Goal: Information Seeking & Learning: Compare options

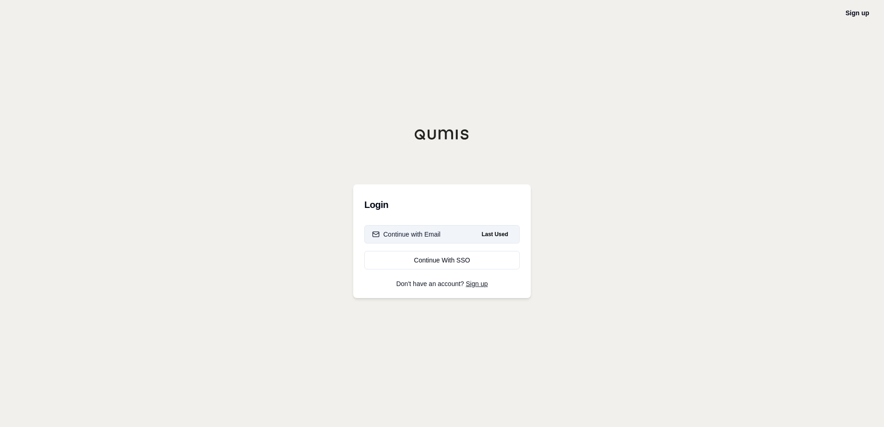
click at [428, 234] on div "Continue with Email" at bounding box center [406, 234] width 68 height 9
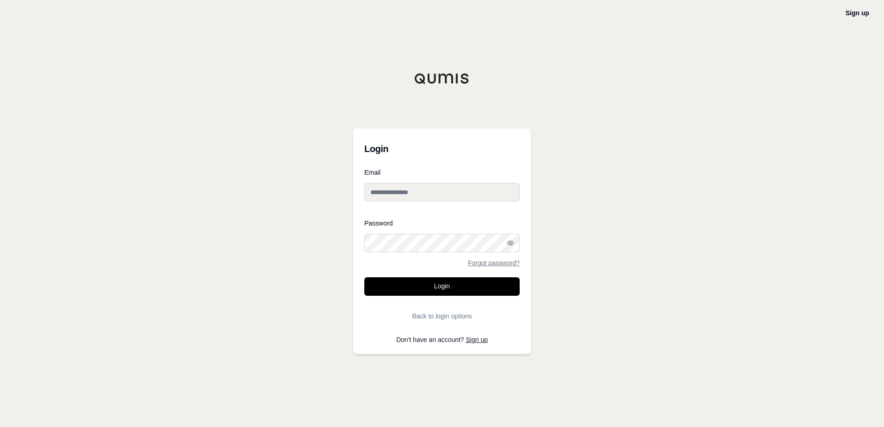
click at [412, 192] on input "Email" at bounding box center [441, 192] width 155 height 18
type input "**********"
click at [364, 277] on button "Login" at bounding box center [441, 286] width 155 height 18
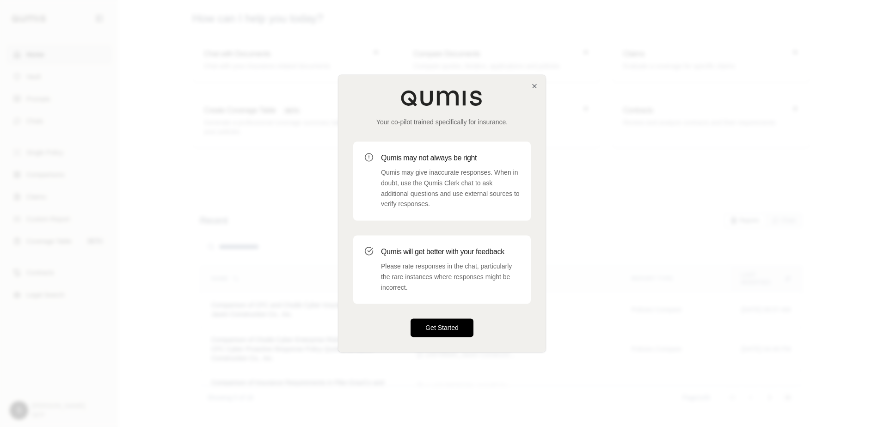
click at [456, 323] on button "Get Started" at bounding box center [442, 328] width 63 height 18
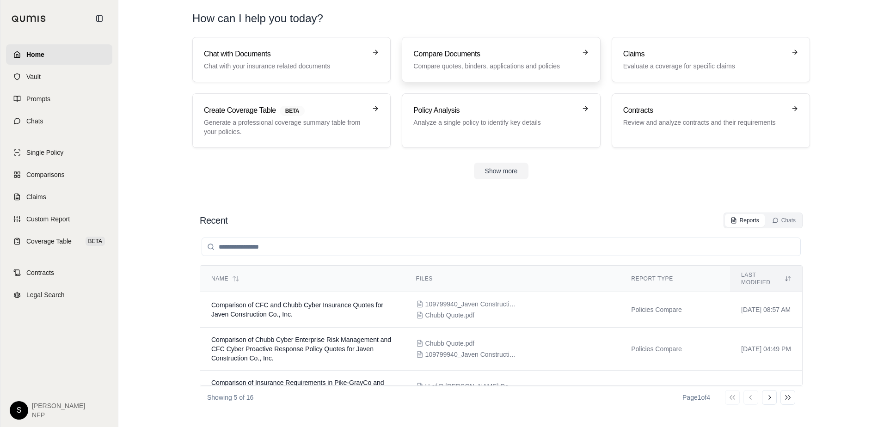
click at [499, 59] on h3 "Compare Documents" at bounding box center [494, 54] width 162 height 11
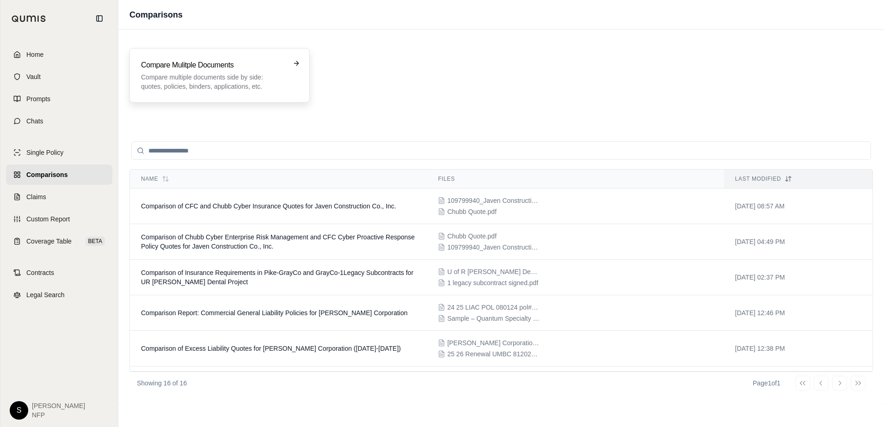
click at [221, 79] on p "Compare multiple documents side by side: quotes, policies, binders, application…" at bounding box center [213, 82] width 144 height 18
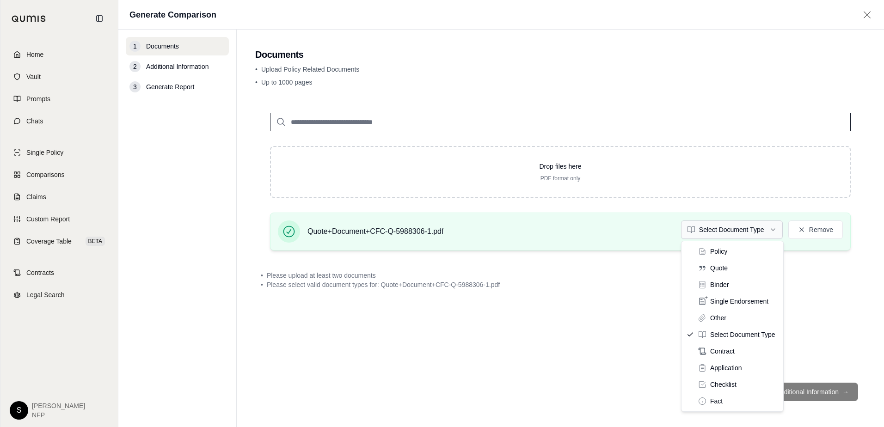
click at [773, 228] on html "Home Vault Prompts Chats Single Policy Comparisons Claims Custom Report Coverag…" at bounding box center [442, 213] width 884 height 427
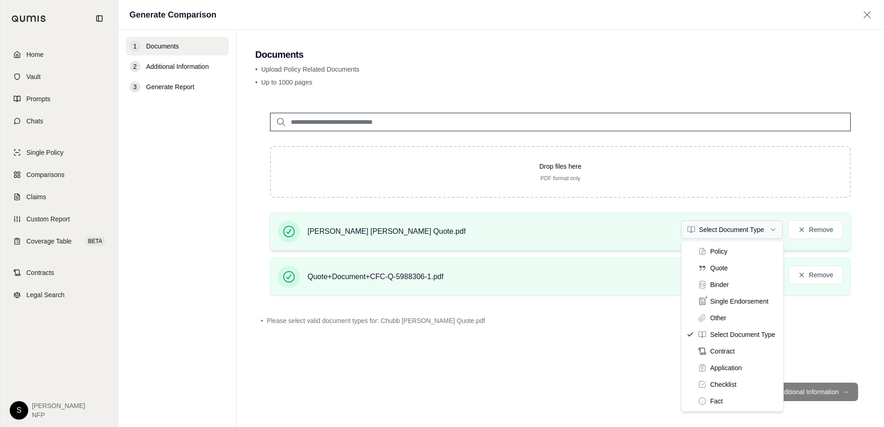
click at [769, 229] on html "Home Vault Prompts Chats Single Policy Comparisons Claims Custom Report Coverag…" at bounding box center [442, 213] width 884 height 427
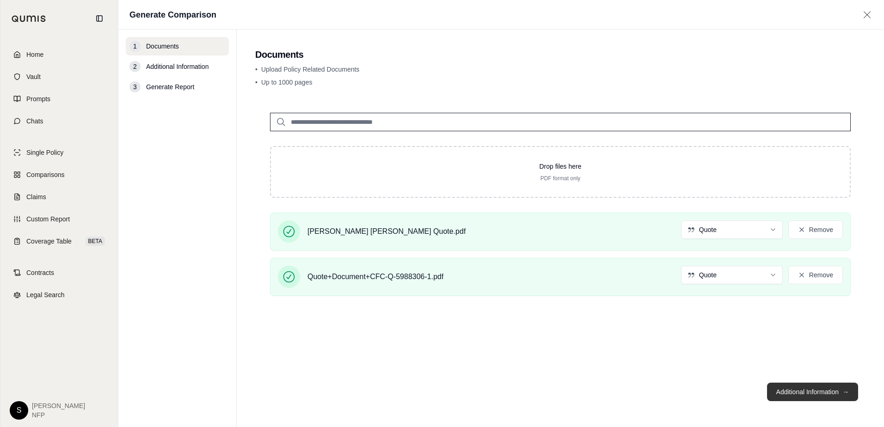
click at [819, 388] on button "Additional Information →" at bounding box center [812, 392] width 91 height 18
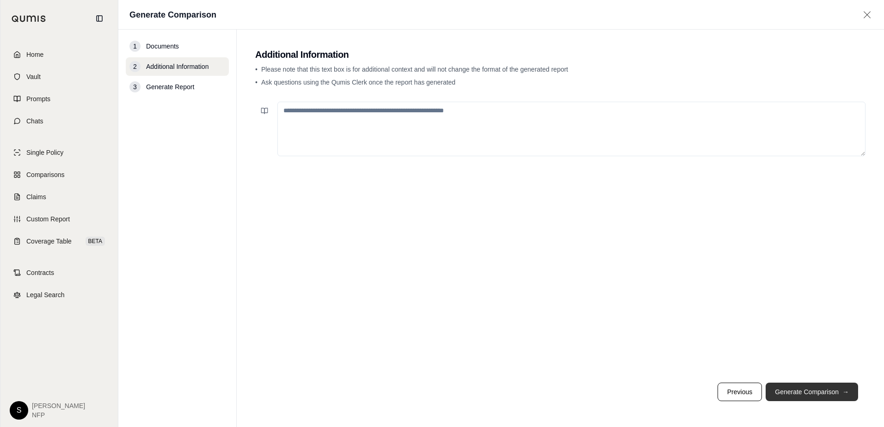
click at [819, 388] on button "Generate Comparison →" at bounding box center [812, 392] width 92 height 18
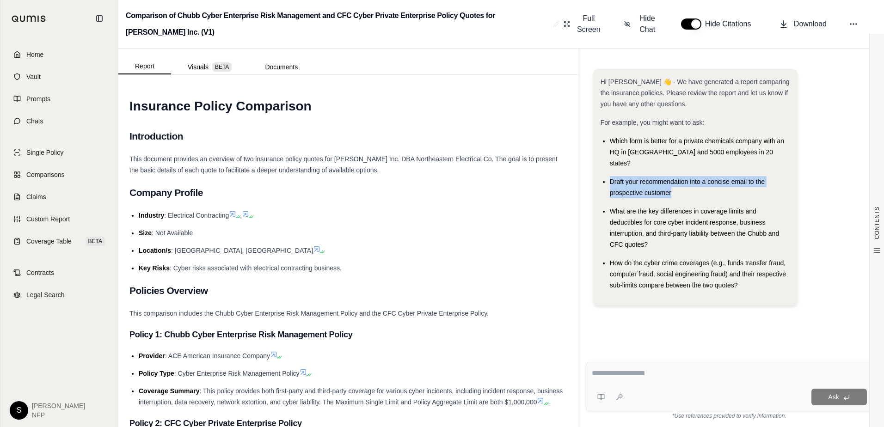
drag, startPoint x: 683, startPoint y: 180, endPoint x: 610, endPoint y: 172, distance: 74.0
click at [610, 176] on div "Draft your recommendation into a concise email to the prospective customer" at bounding box center [700, 187] width 180 height 22
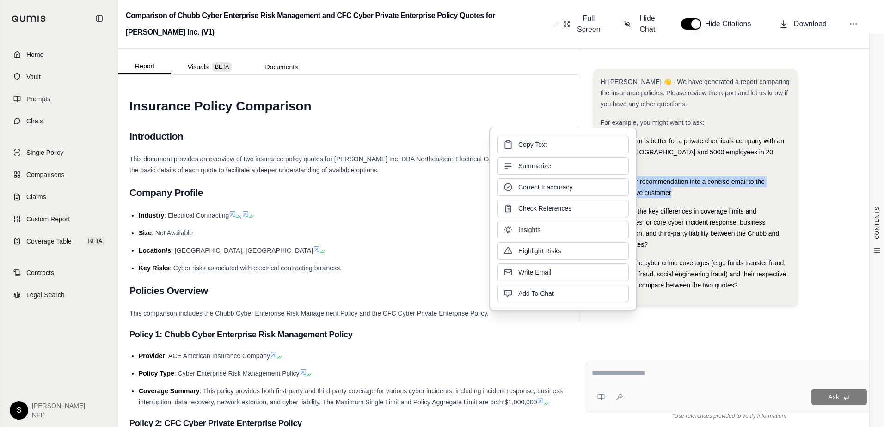
drag, startPoint x: 610, startPoint y: 172, endPoint x: 572, endPoint y: 145, distance: 46.2
click at [572, 145] on button "Copy Text" at bounding box center [563, 145] width 131 height 18
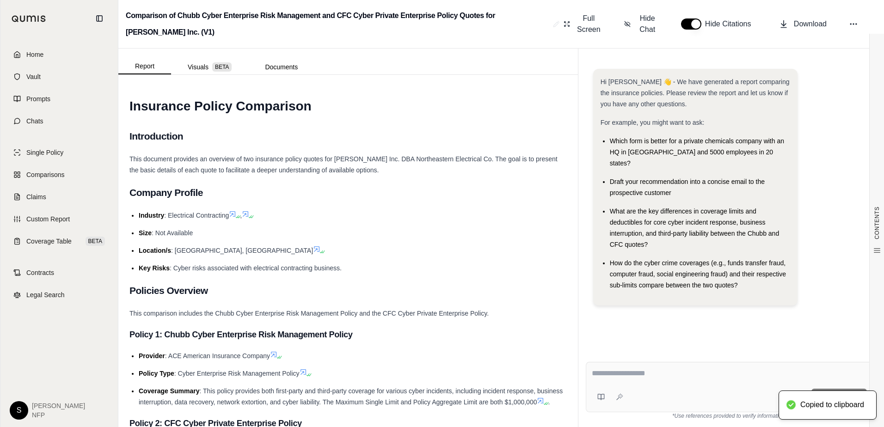
click at [690, 381] on div at bounding box center [729, 375] width 275 height 14
click at [633, 374] on textarea at bounding box center [729, 373] width 275 height 11
paste textarea "**********"
type textarea "**********"
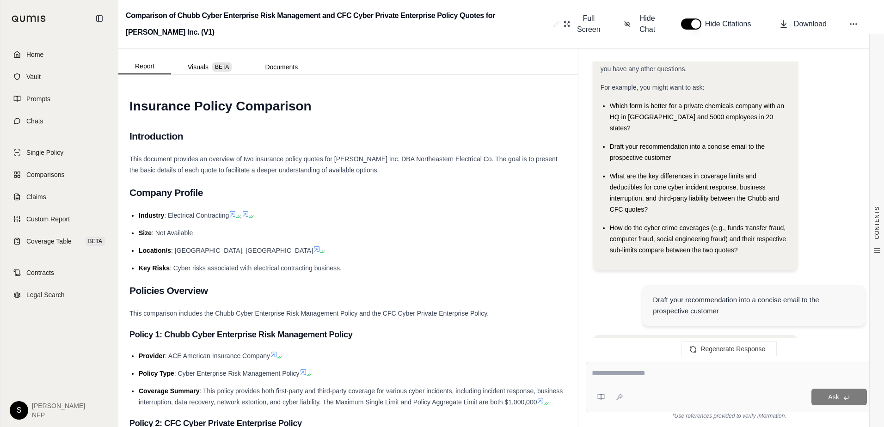
scroll to position [14, 0]
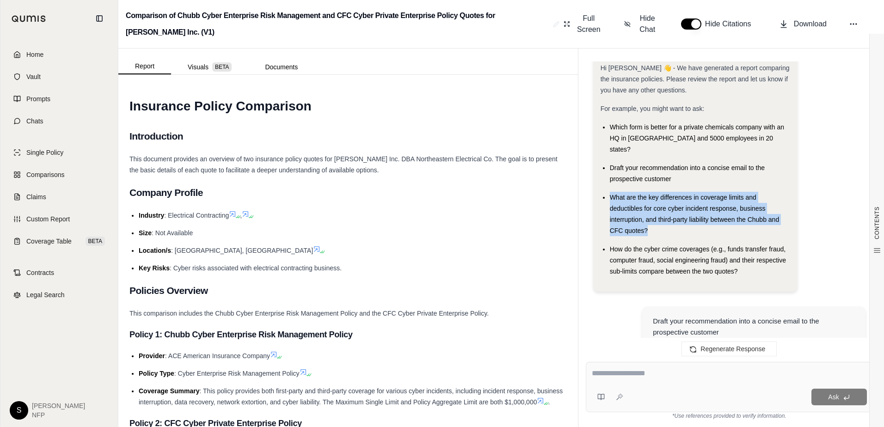
drag, startPoint x: 659, startPoint y: 219, endPoint x: 611, endPoint y: 185, distance: 58.8
click at [611, 192] on div "What are the key differences in coverage limits and deductibles for core cyber …" at bounding box center [700, 214] width 180 height 44
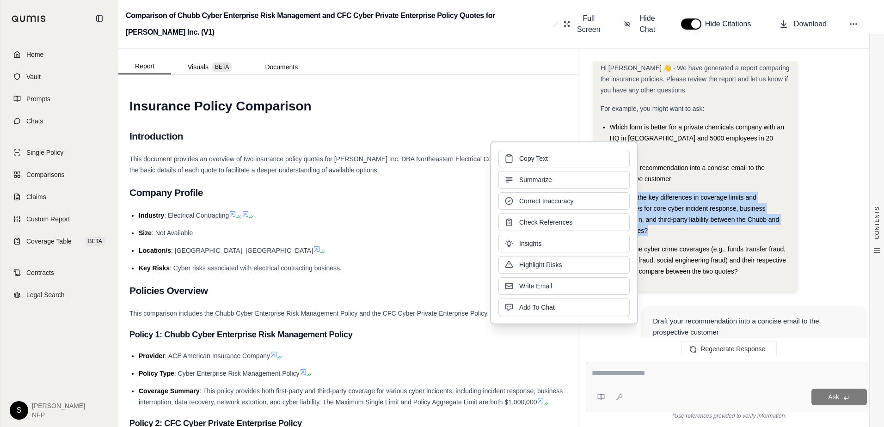
drag, startPoint x: 611, startPoint y: 185, endPoint x: 579, endPoint y: 158, distance: 42.3
click at [579, 158] on button "Copy Text" at bounding box center [563, 159] width 131 height 18
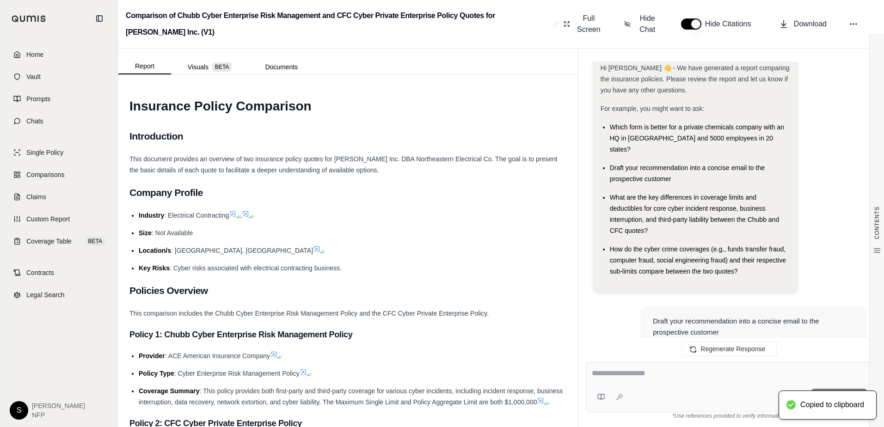
click at [659, 375] on textarea at bounding box center [729, 373] width 275 height 11
paste textarea "**********"
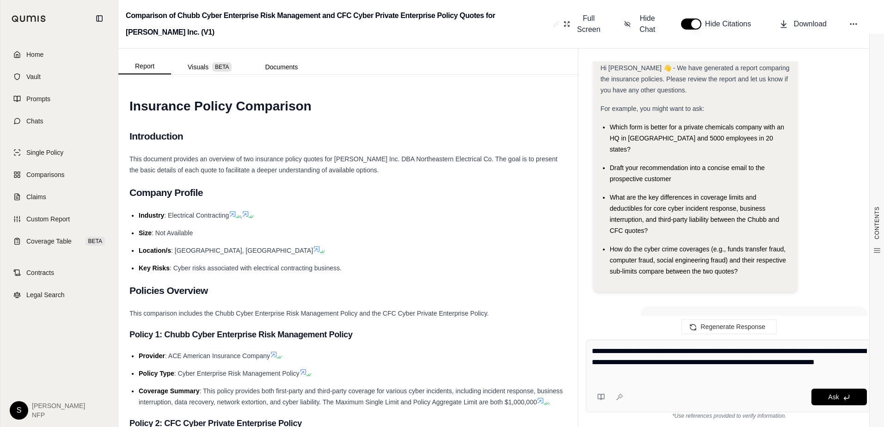
click at [636, 352] on textarea "**********" at bounding box center [729, 362] width 275 height 33
type textarea "**********"
click at [848, 395] on icon at bounding box center [846, 397] width 7 height 7
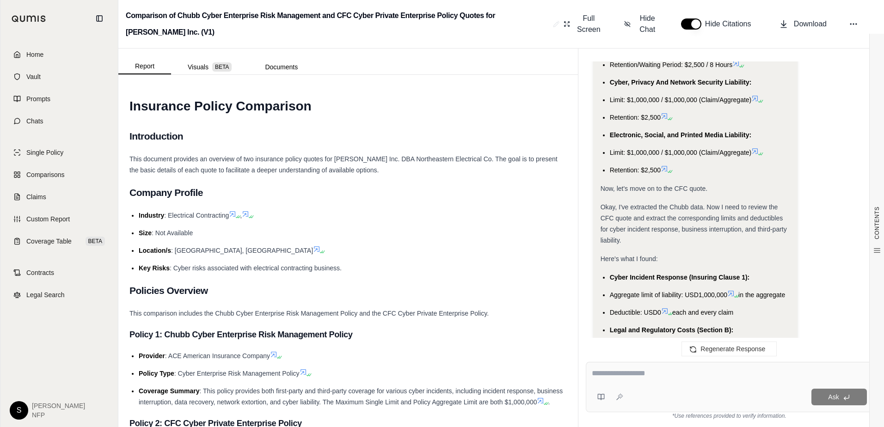
scroll to position [2152, 0]
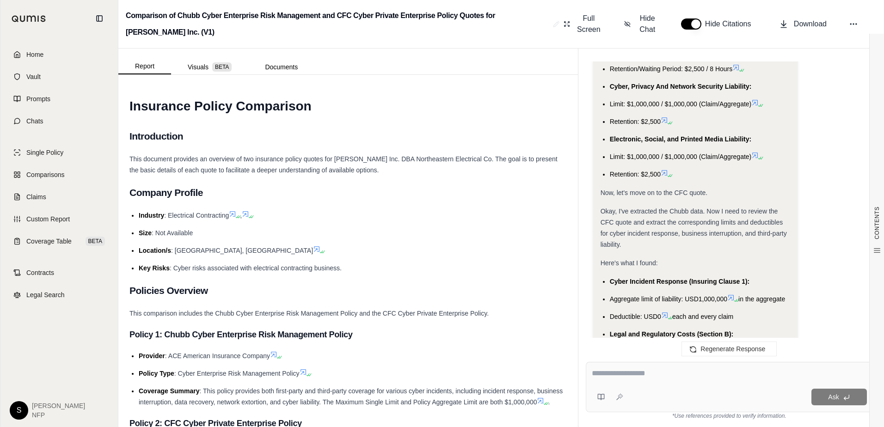
click at [652, 371] on textarea at bounding box center [729, 373] width 275 height 11
type textarea "**********"
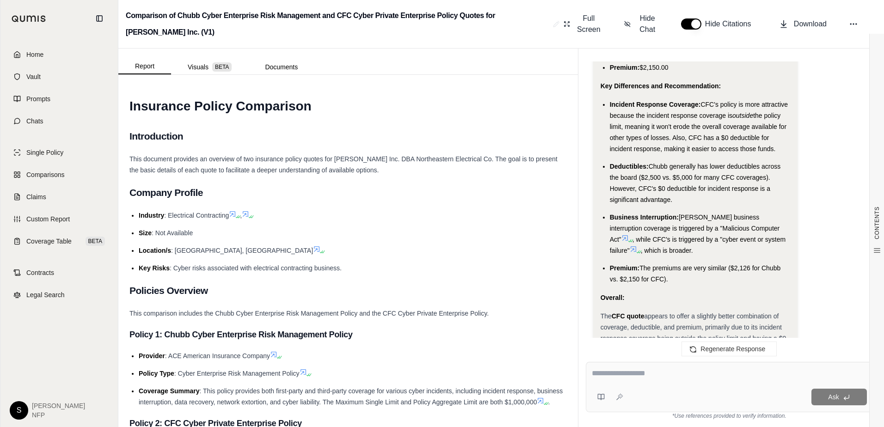
scroll to position [4780, 0]
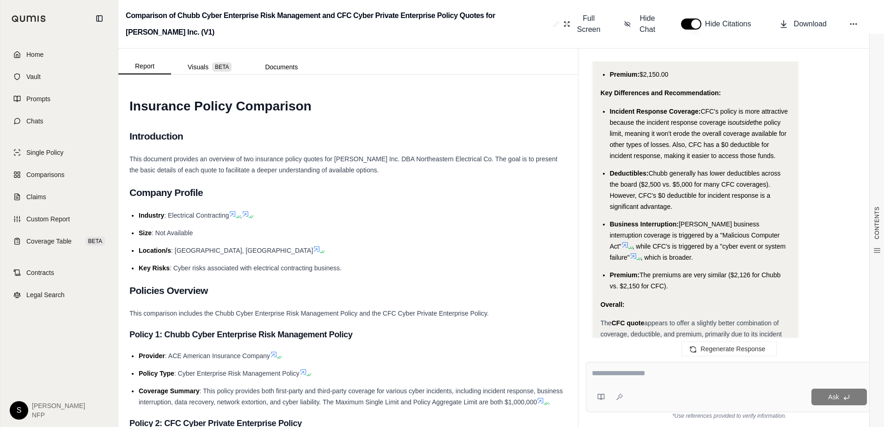
click at [671, 275] on li "Premium: The premiums are very similar ($2,126 for Chubb vs. $2,150 for CFC)." at bounding box center [700, 281] width 180 height 22
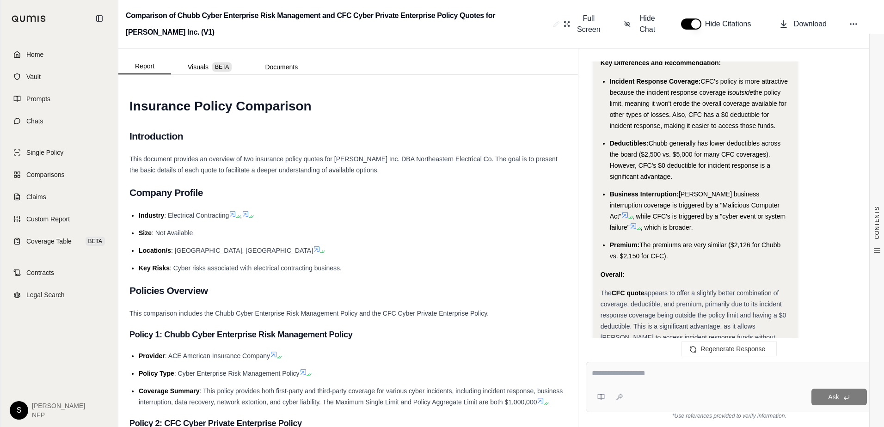
scroll to position [4873, 0]
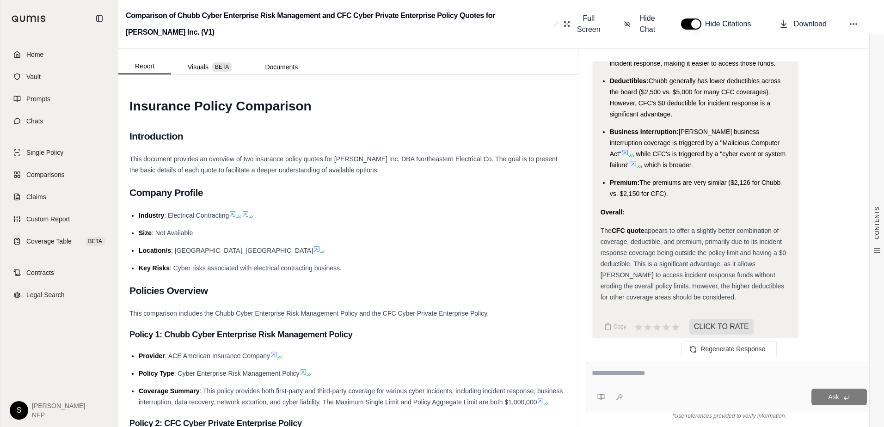
click at [657, 276] on span "appears to offer a slightly better combination of coverage, deductible, and pre…" at bounding box center [694, 264] width 186 height 74
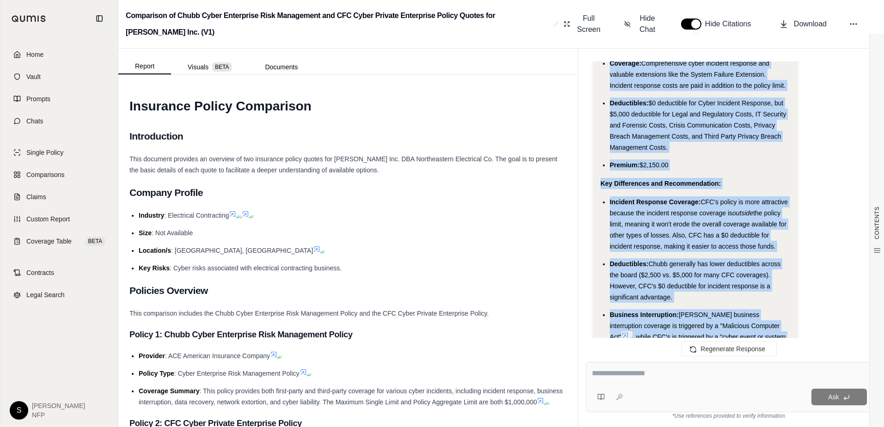
scroll to position [4667, 0]
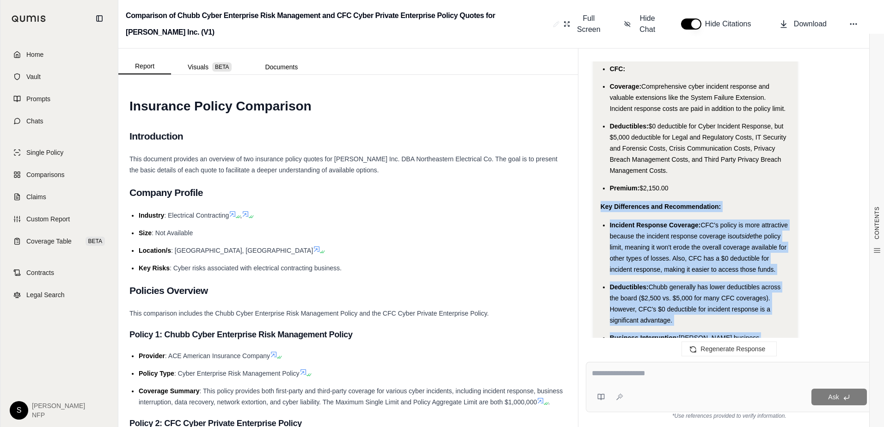
drag, startPoint x: 656, startPoint y: 275, endPoint x: 597, endPoint y: 195, distance: 99.2
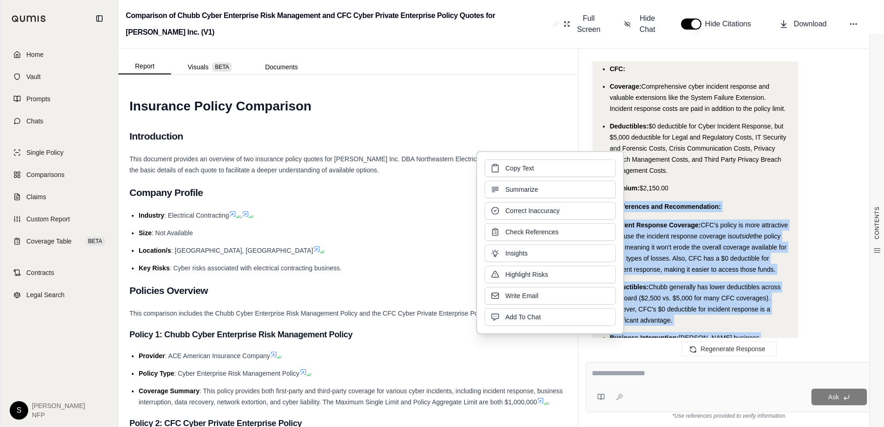
drag, startPoint x: 597, startPoint y: 195, endPoint x: 635, endPoint y: 195, distance: 38.4
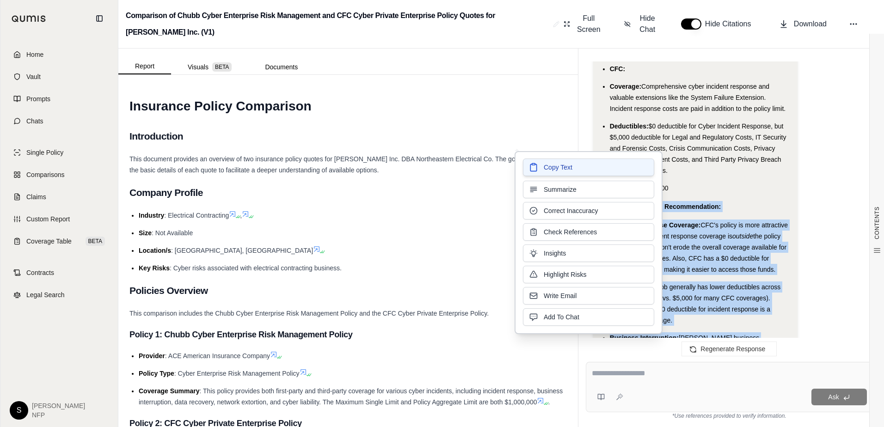
drag, startPoint x: 635, startPoint y: 195, endPoint x: 593, endPoint y: 164, distance: 52.5
click at [593, 164] on button "Copy Text" at bounding box center [588, 168] width 131 height 18
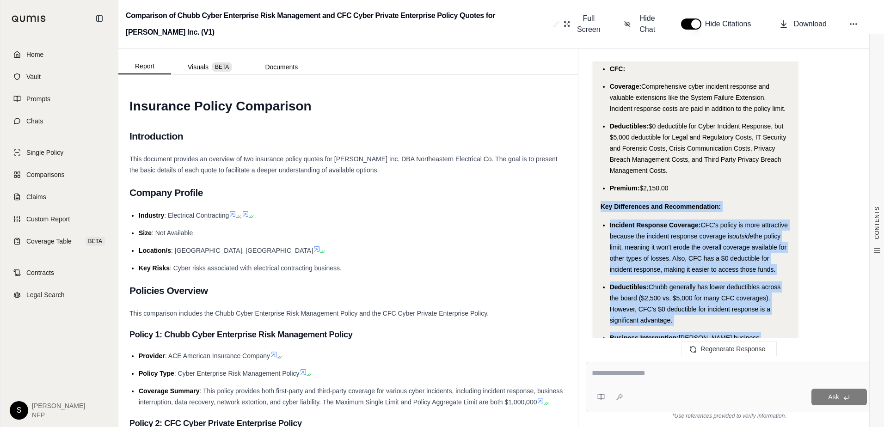
click at [706, 226] on span "CFC's policy is more attractive because the incident response coverage is" at bounding box center [699, 230] width 178 height 18
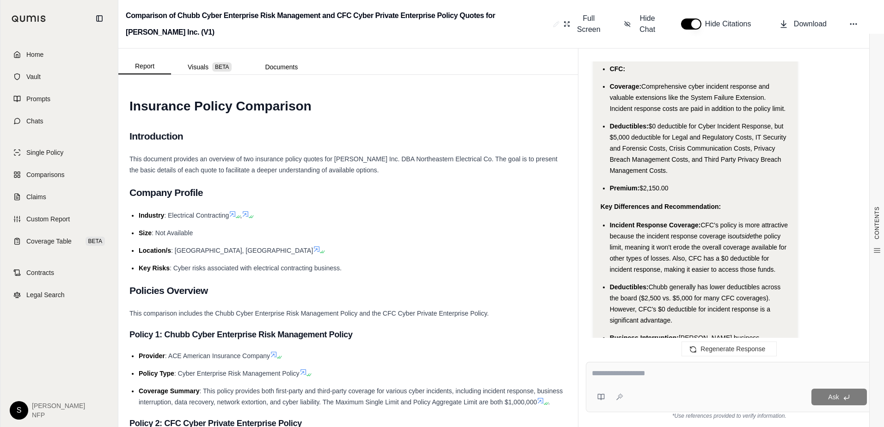
click at [788, 267] on ul "Incident Response Coverage: CFC's policy is more attractive because the inciden…" at bounding box center [696, 313] width 190 height 186
click at [776, 260] on li "Incident Response Coverage: CFC's policy is more attractive because the inciden…" at bounding box center [700, 247] width 180 height 55
drag, startPoint x: 778, startPoint y: 259, endPoint x: 609, endPoint y: 215, distance: 174.7
click at [609, 220] on ul "Incident Response Coverage: CFC's policy is more attractive because the inciden…" at bounding box center [696, 313] width 190 height 186
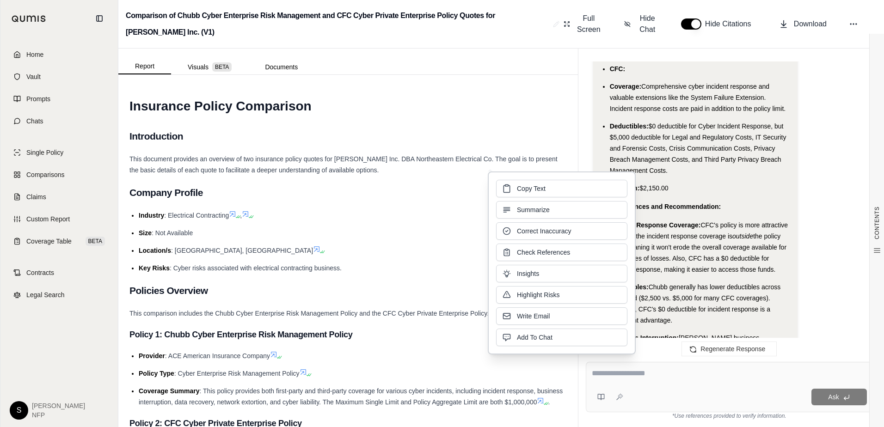
drag, startPoint x: 609, startPoint y: 215, endPoint x: 558, endPoint y: 189, distance: 56.9
click at [558, 189] on button "Copy Text" at bounding box center [561, 189] width 131 height 18
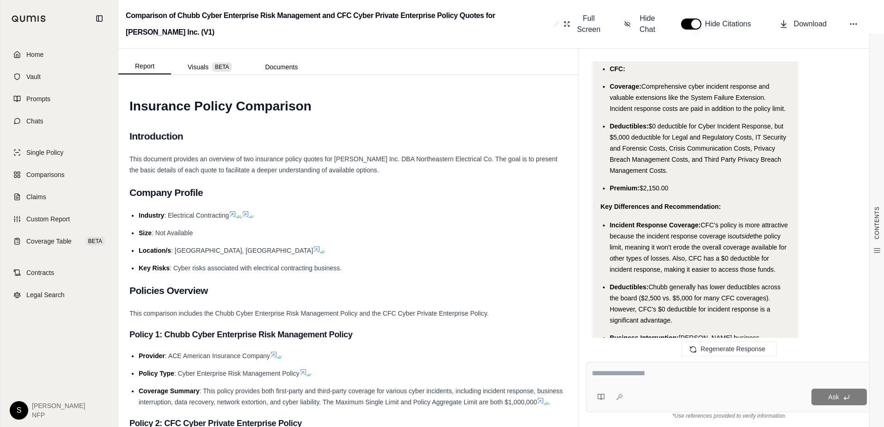
click at [708, 305] on li "Deductibles: Chubb generally has lower deductibles across the board ($2,500 vs.…" at bounding box center [700, 304] width 180 height 44
drag, startPoint x: 689, startPoint y: 308, endPoint x: 611, endPoint y: 278, distance: 84.2
click at [611, 282] on li "Deductibles: Chubb generally has lower deductibles across the board ($2,500 vs.…" at bounding box center [700, 304] width 180 height 44
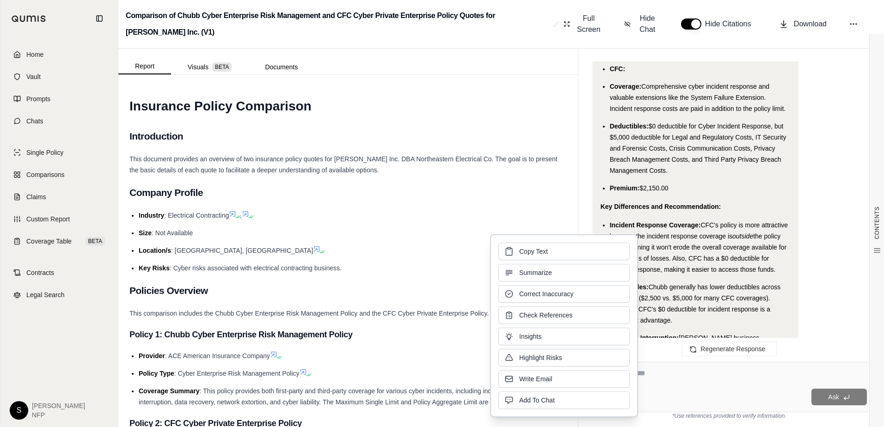
drag, startPoint x: 611, startPoint y: 278, endPoint x: 574, endPoint y: 251, distance: 46.2
click at [574, 251] on button "Copy Text" at bounding box center [563, 252] width 131 height 18
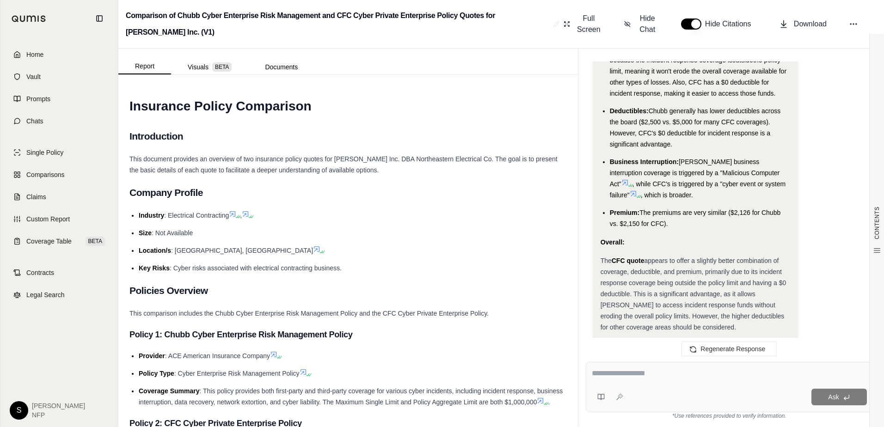
scroll to position [4827, 0]
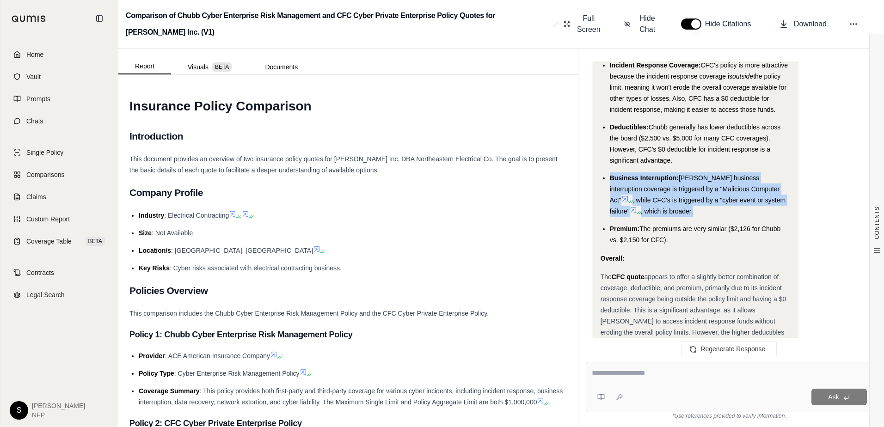
drag, startPoint x: 669, startPoint y: 200, endPoint x: 610, endPoint y: 170, distance: 66.6
click at [610, 172] on li "Business Interruption: [PERSON_NAME] business interruption coverage is triggere…" at bounding box center [700, 194] width 180 height 44
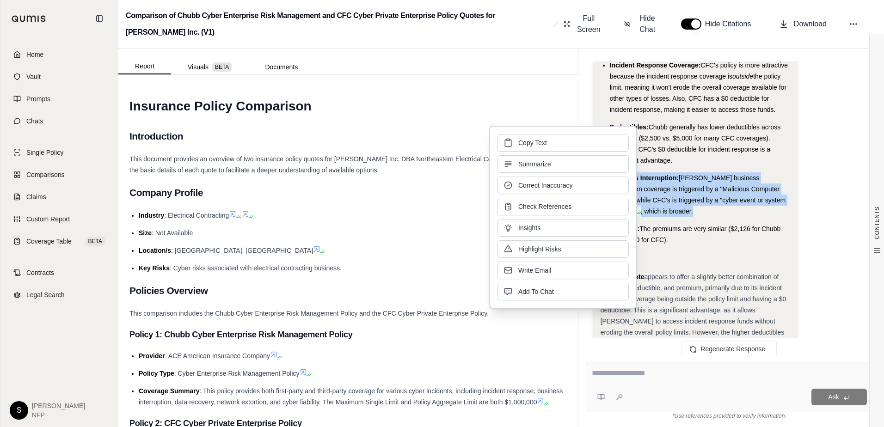
drag, startPoint x: 610, startPoint y: 170, endPoint x: 585, endPoint y: 141, distance: 38.0
click at [585, 141] on button "Copy Text" at bounding box center [563, 143] width 131 height 18
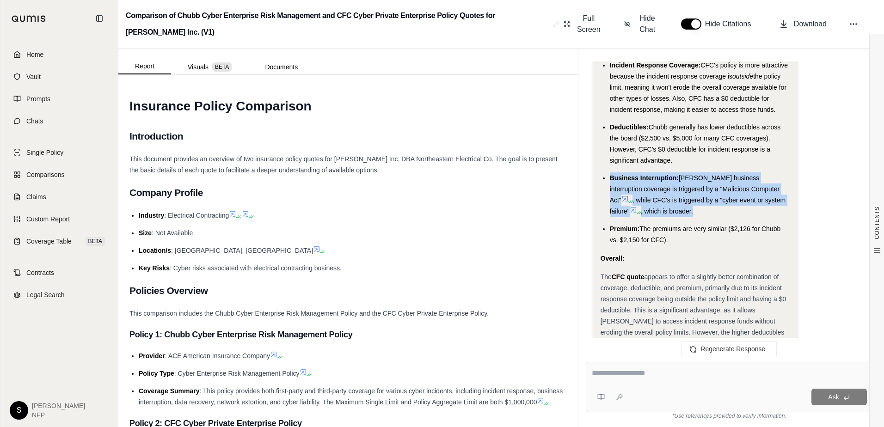
drag, startPoint x: 686, startPoint y: 231, endPoint x: 609, endPoint y: 218, distance: 77.4
click at [610, 223] on li "Premium: The premiums are very similar ($2,126 for Chubb vs. $2,150 for CFC)." at bounding box center [700, 234] width 180 height 22
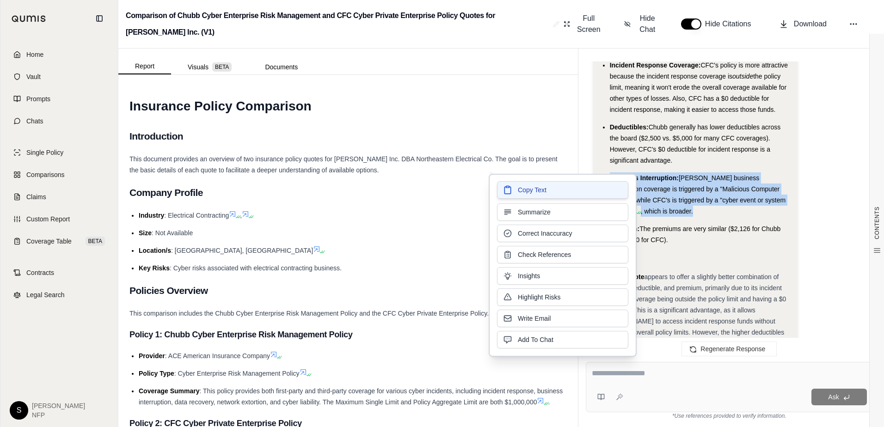
drag, startPoint x: 609, startPoint y: 218, endPoint x: 572, endPoint y: 188, distance: 48.0
click at [572, 188] on button "Copy Text" at bounding box center [562, 190] width 131 height 18
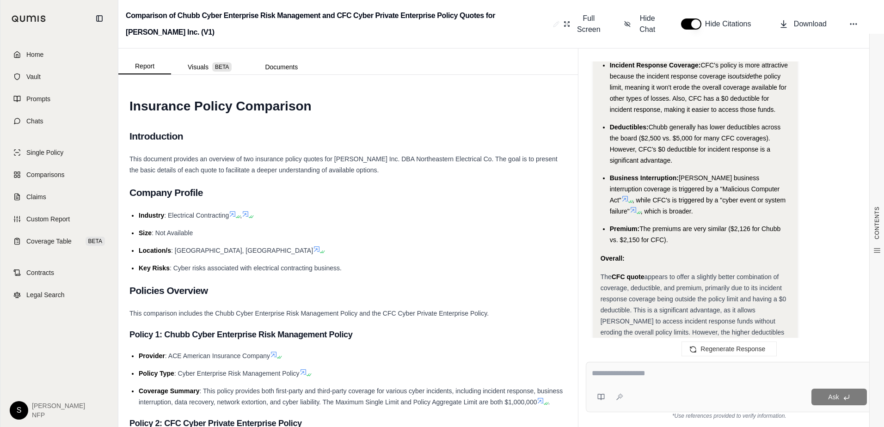
click at [678, 380] on div at bounding box center [729, 375] width 275 height 14
click at [674, 373] on textarea at bounding box center [729, 373] width 275 height 11
click at [754, 375] on textarea "**********" at bounding box center [729, 373] width 275 height 11
type textarea "**********"
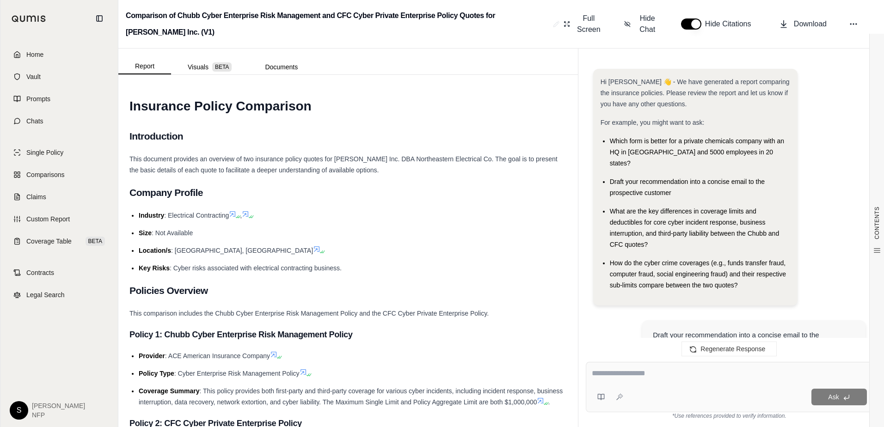
scroll to position [5548, 0]
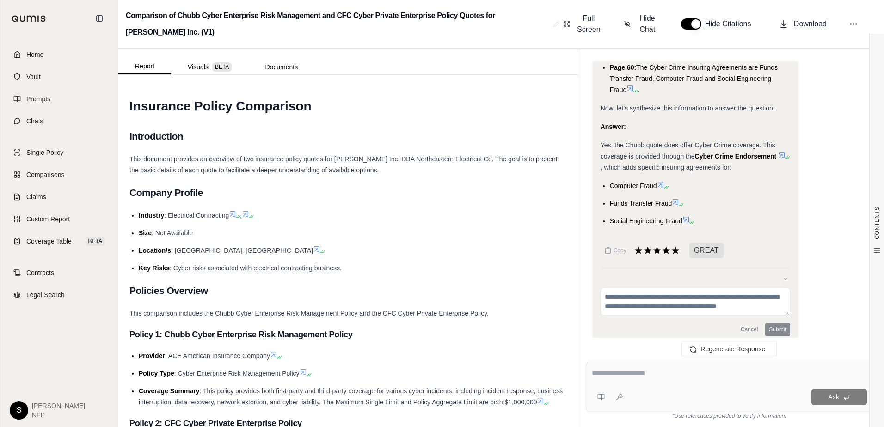
click at [665, 375] on textarea at bounding box center [729, 373] width 275 height 11
type textarea "**********"
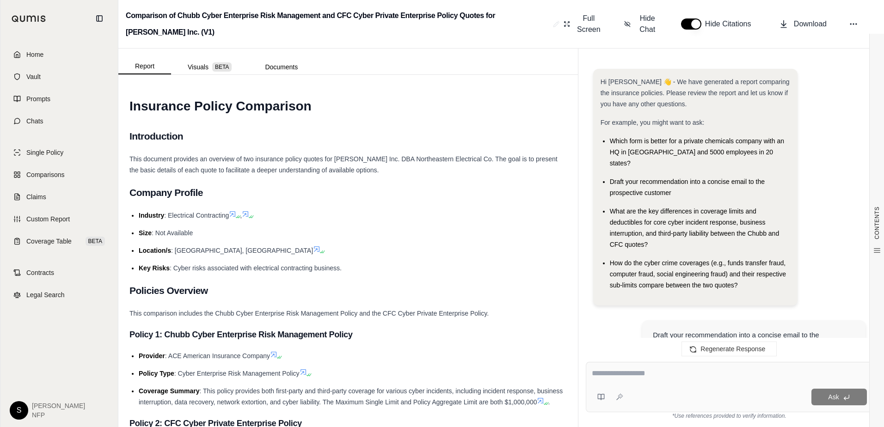
scroll to position [6172, 0]
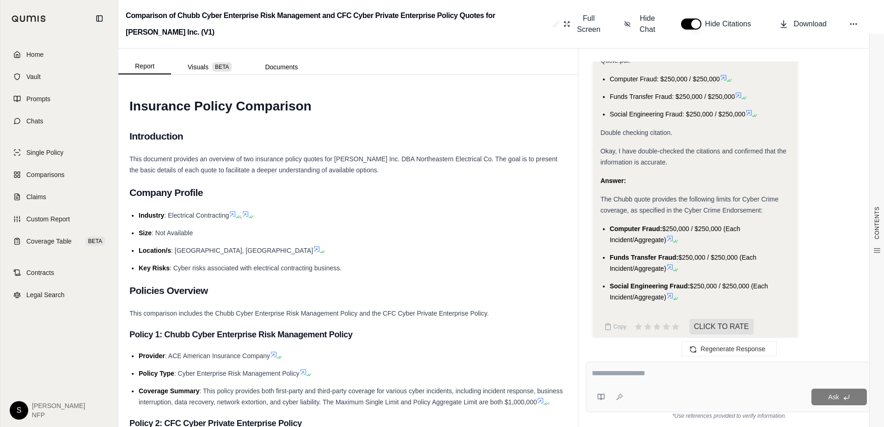
click at [663, 372] on textarea at bounding box center [729, 373] width 275 height 11
paste textarea "**********"
click at [599, 373] on textarea "**********" at bounding box center [729, 373] width 275 height 11
click at [849, 372] on textarea "**********" at bounding box center [729, 373] width 275 height 11
type textarea "**********"
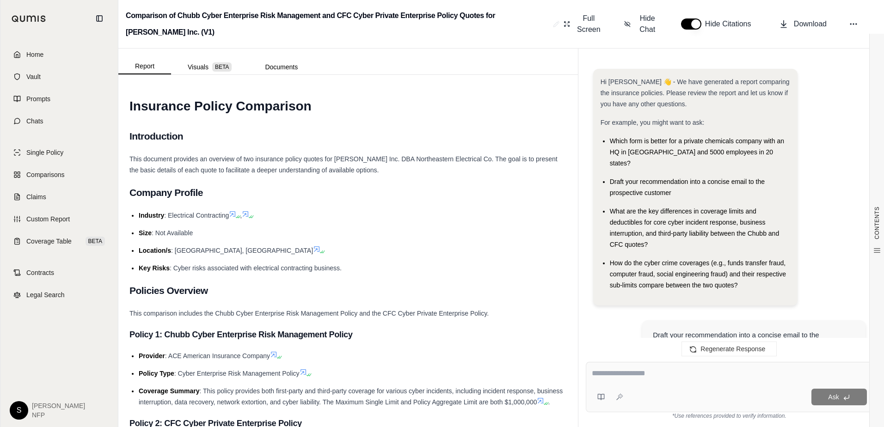
scroll to position [6817, 0]
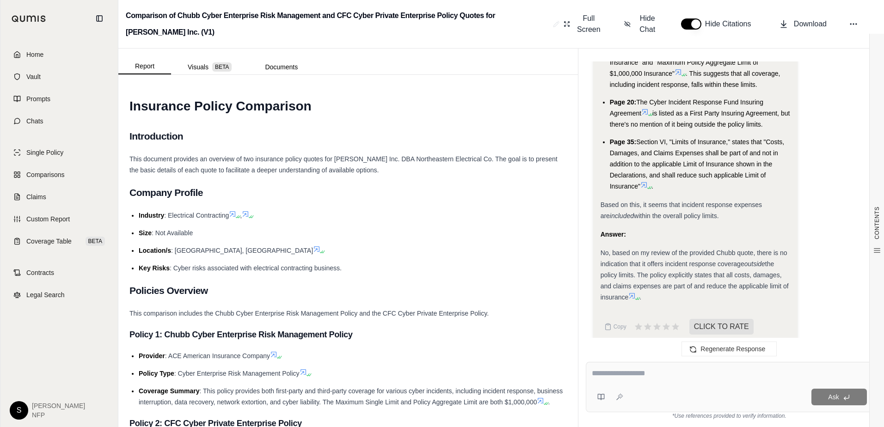
click at [627, 287] on span "the policy limits. The policy explicitly states that all costs, damages, and cl…" at bounding box center [695, 280] width 188 height 41
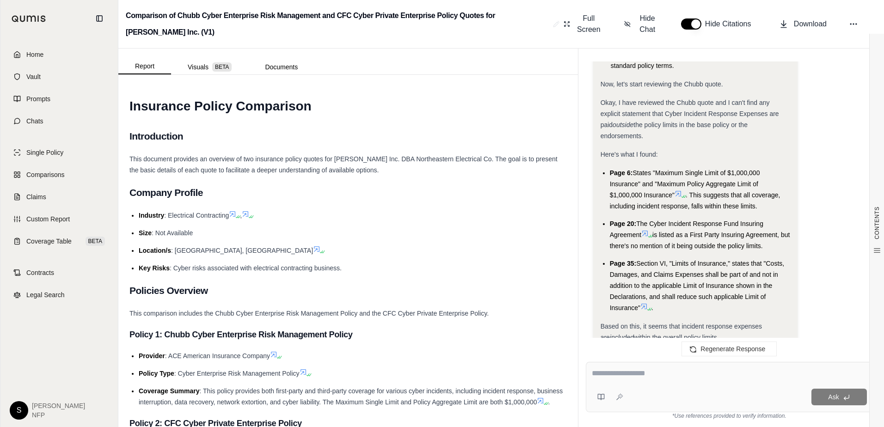
scroll to position [6679, 0]
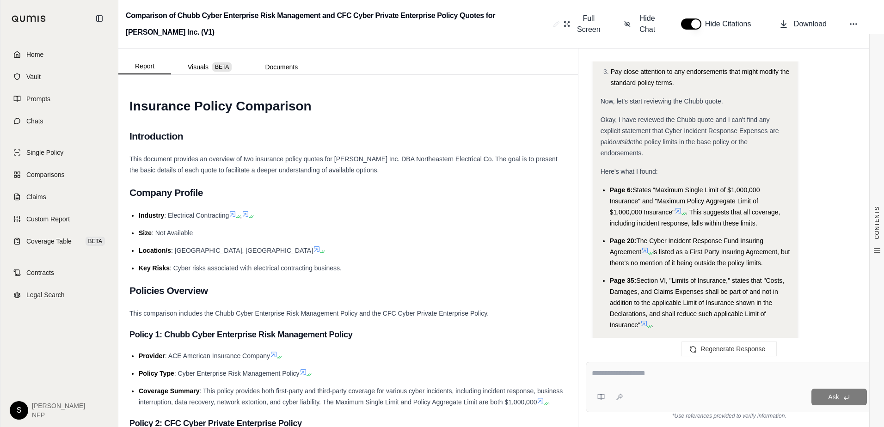
click at [679, 370] on textarea at bounding box center [729, 373] width 275 height 11
paste textarea "**********"
drag, startPoint x: 600, startPoint y: 375, endPoint x: 571, endPoint y: 376, distance: 29.2
type textarea "**********"
click at [571, 376] on div "Report Visuals BETA Documents CONTENTS Table of Contents INSURANCE POLICY COMPA…" at bounding box center [501, 238] width 766 height 379
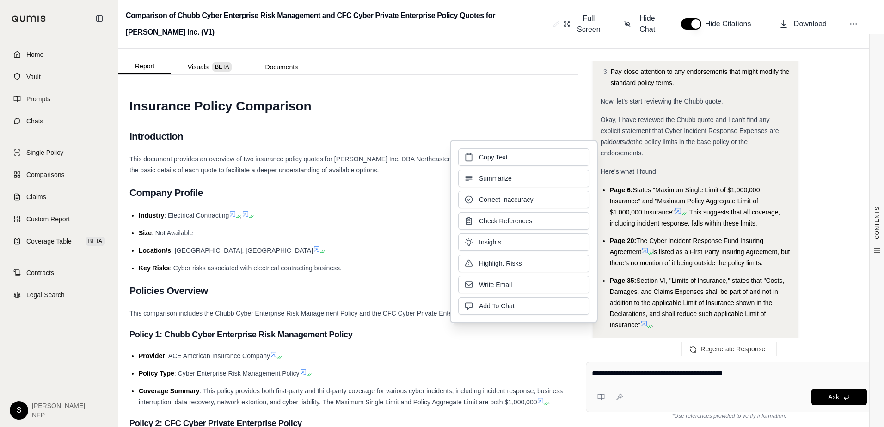
click button "Copy Text" at bounding box center [523, 157] width 131 height 18
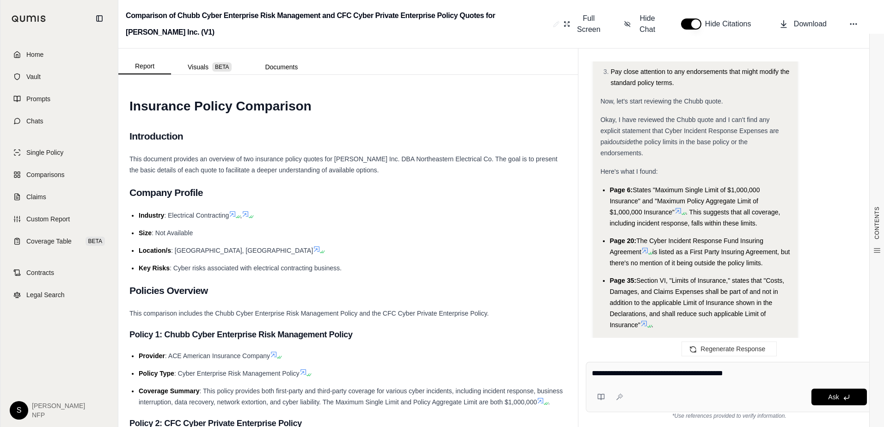
click at [627, 365] on div "**********" at bounding box center [729, 387] width 287 height 50
click at [842, 370] on textarea "**********" at bounding box center [729, 373] width 275 height 11
type textarea "**********"
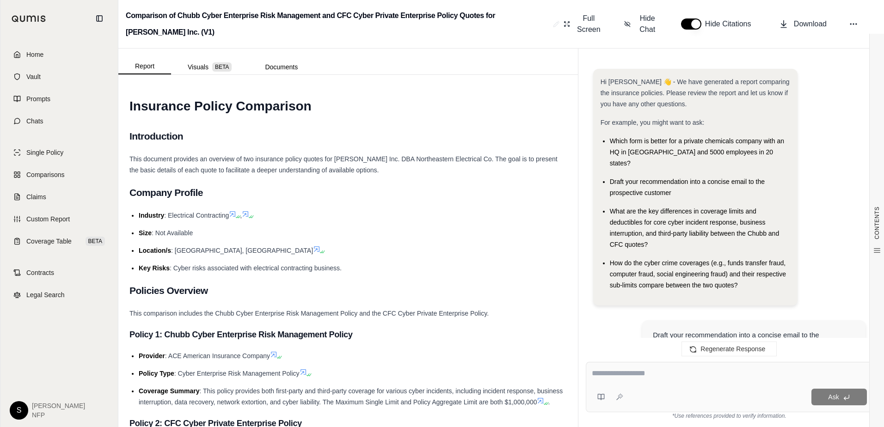
scroll to position [7513, 0]
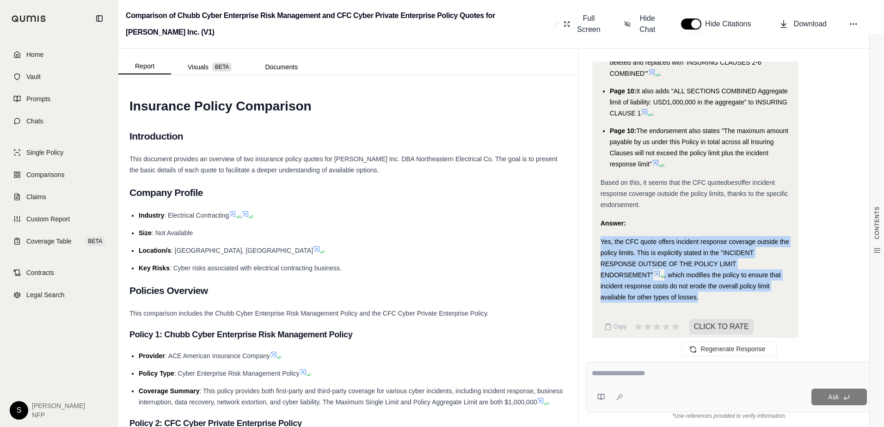
drag, startPoint x: 712, startPoint y: 286, endPoint x: 601, endPoint y: 232, distance: 123.3
click at [601, 236] on div "Yes, the CFC quote offers incident response coverage outside the policy limits.…" at bounding box center [696, 269] width 190 height 67
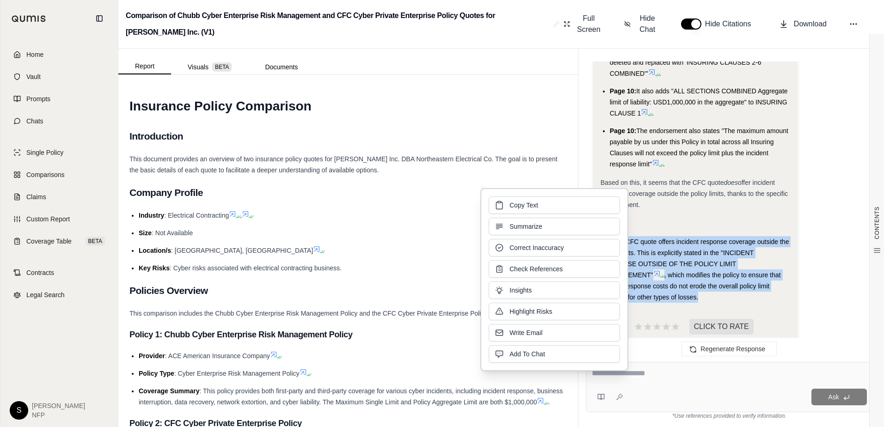
drag, startPoint x: 601, startPoint y: 232, endPoint x: 576, endPoint y: 200, distance: 40.8
click at [576, 200] on button "Copy Text" at bounding box center [554, 206] width 131 height 18
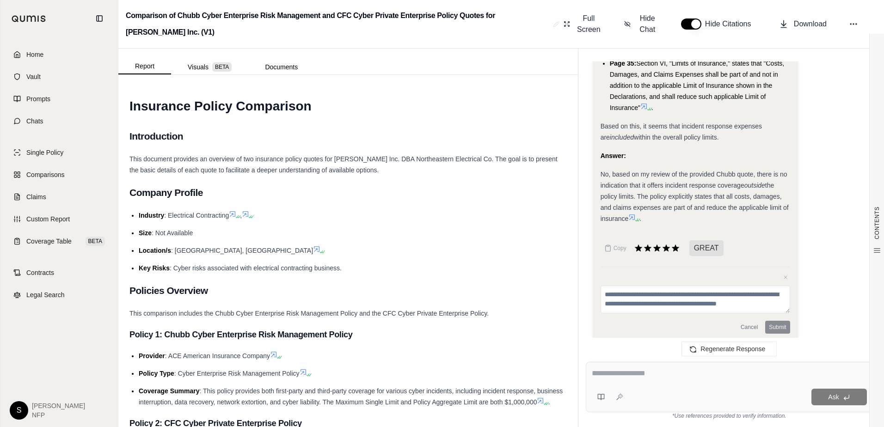
scroll to position [6819, 0]
drag, startPoint x: 758, startPoint y: 164, endPoint x: 629, endPoint y: 210, distance: 137.6
click at [629, 210] on div "No, based on my review of the provided Chubb quote, there is no indication that…" at bounding box center [696, 196] width 190 height 55
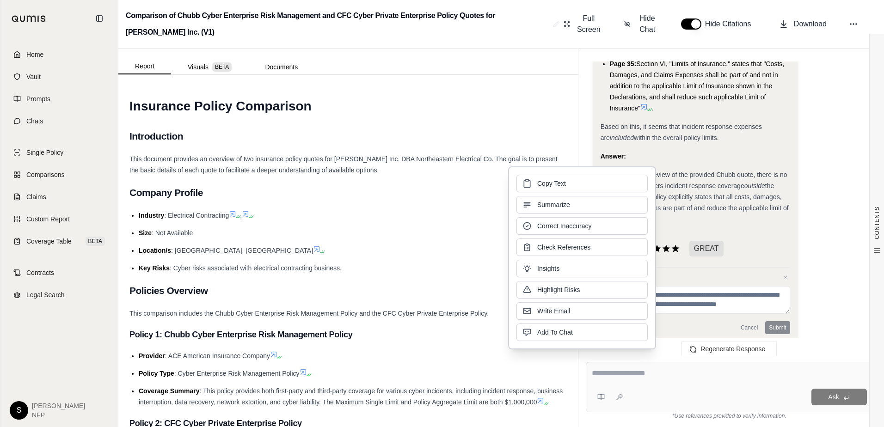
drag, startPoint x: 629, startPoint y: 210, endPoint x: 607, endPoint y: 183, distance: 35.2
click at [607, 183] on button "Copy Text" at bounding box center [582, 184] width 131 height 18
